Goal: Task Accomplishment & Management: Manage account settings

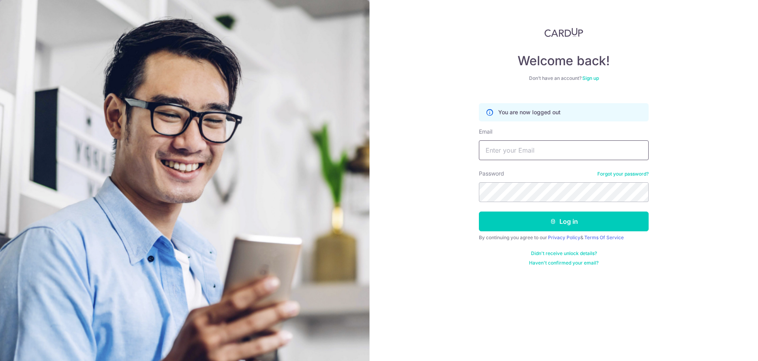
click at [559, 145] on input "Email" at bounding box center [564, 150] width 170 height 20
type input "[EMAIL_ADDRESS][DOMAIN_NAME]"
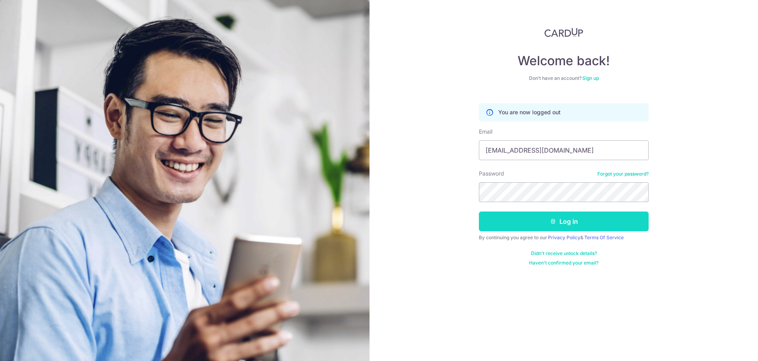
click at [542, 223] on button "Log in" at bounding box center [564, 221] width 170 height 20
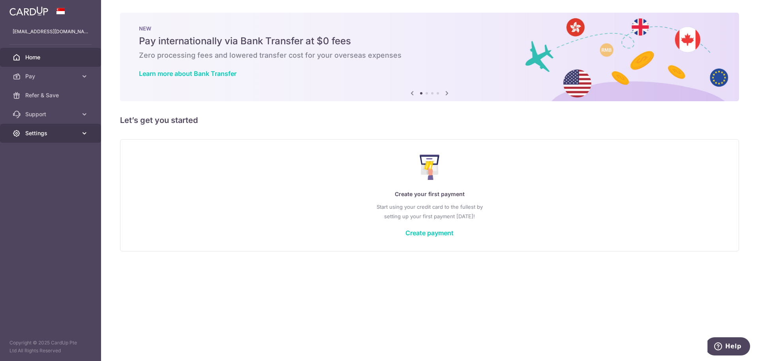
click at [60, 137] on link "Settings" at bounding box center [50, 133] width 101 height 19
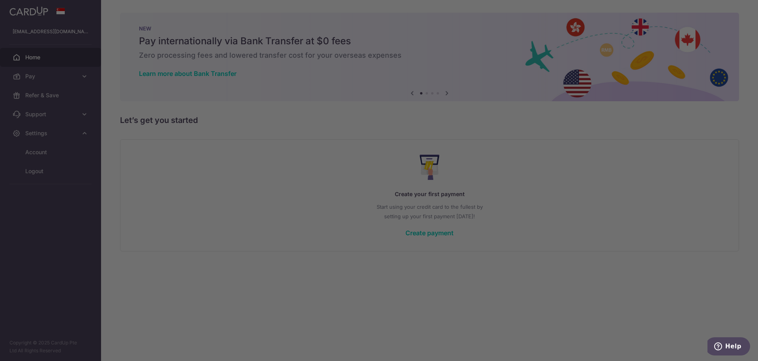
click at [199, 184] on div at bounding box center [383, 182] width 766 height 364
click at [649, 122] on div at bounding box center [383, 182] width 766 height 364
click at [127, 248] on div at bounding box center [383, 182] width 766 height 364
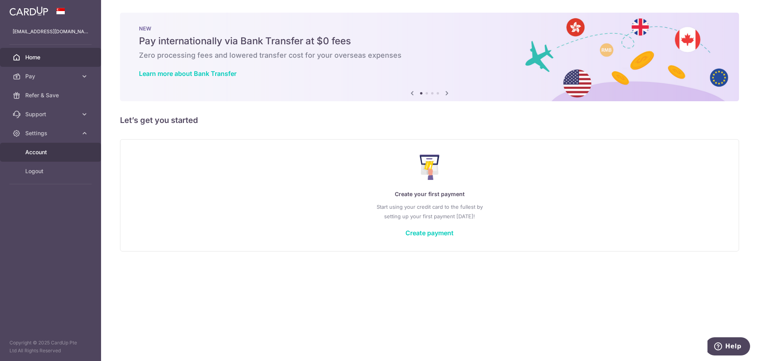
click at [30, 155] on span "Account" at bounding box center [51, 152] width 52 height 8
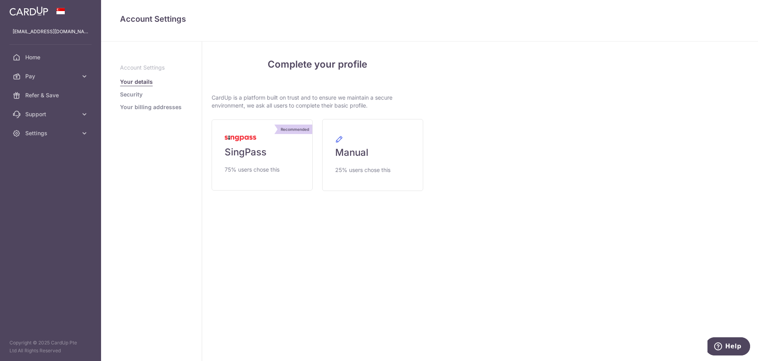
click at [141, 99] on ul "Account Settings Your details Security Your billing addresses" at bounding box center [151, 87] width 63 height 47
click at [135, 100] on ul "Account Settings Your details Security Your billing addresses" at bounding box center [151, 87] width 63 height 47
click at [144, 108] on link "Your billing addresses" at bounding box center [151, 107] width 62 height 8
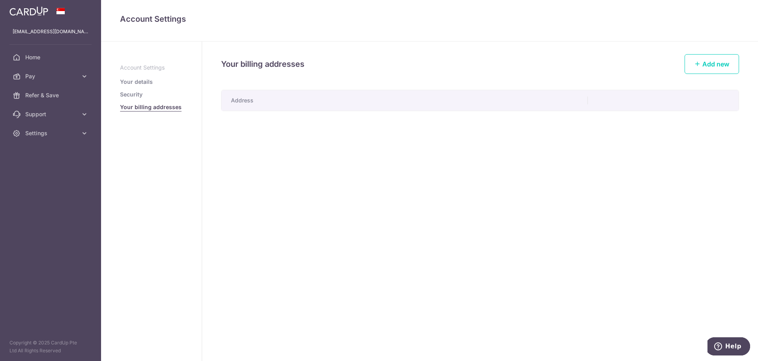
click at [132, 90] on ul "Account Settings Your details Security Your billing addresses" at bounding box center [151, 87] width 63 height 47
click at [131, 92] on link "Security" at bounding box center [131, 94] width 23 height 8
